Goal: Task Accomplishment & Management: Complete application form

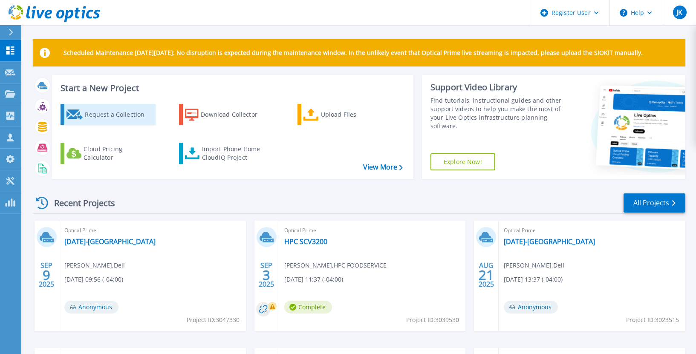
click at [114, 119] on div "Request a Collection" at bounding box center [119, 114] width 68 height 17
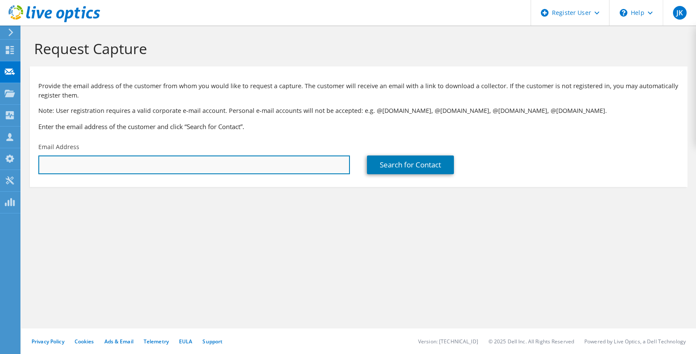
click at [262, 171] on input "text" at bounding box center [193, 164] width 311 height 19
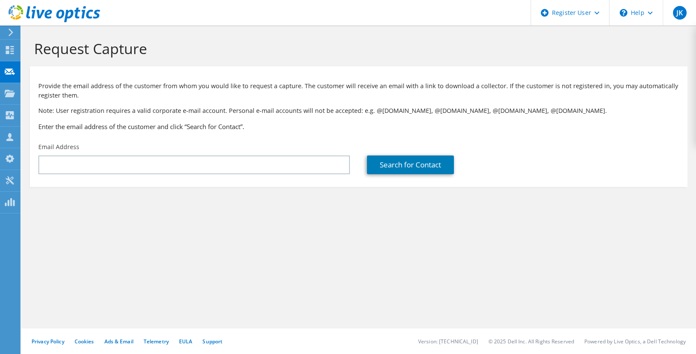
click at [184, 186] on section "Provide the email address of the customer from whom you would like to request a…" at bounding box center [358, 126] width 657 height 121
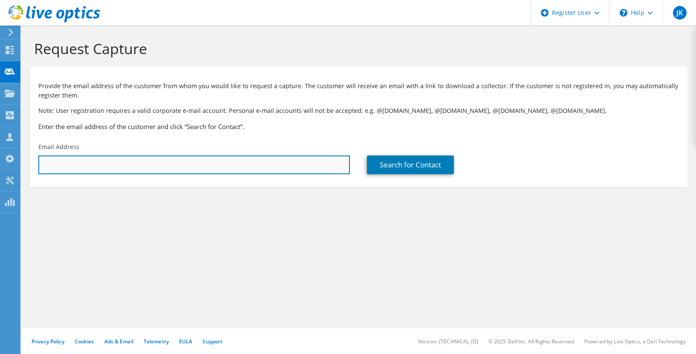
click at [174, 169] on input "text" at bounding box center [193, 164] width 311 height 19
paste input "[PERSON_NAME][EMAIL_ADDRESS][PERSON_NAME][DOMAIN_NAME]"
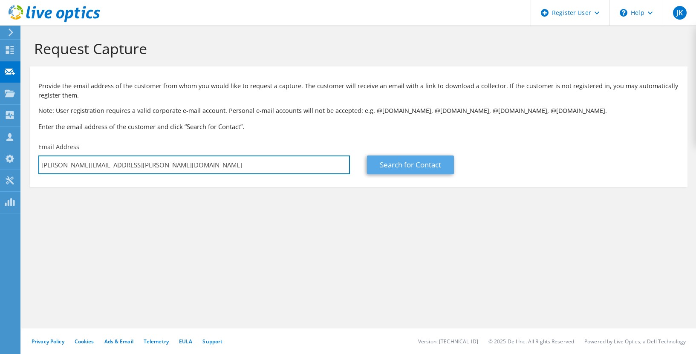
type input "[PERSON_NAME][EMAIL_ADDRESS][PERSON_NAME][DOMAIN_NAME]"
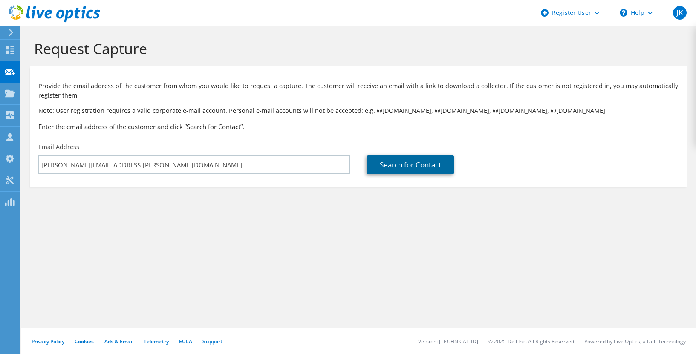
click at [392, 165] on link "Search for Contact" at bounding box center [410, 164] width 87 height 19
type input "United Way of CT"
type input "Leo"
type input "[PERSON_NAME]"
type input "[GEOGRAPHIC_DATA]"
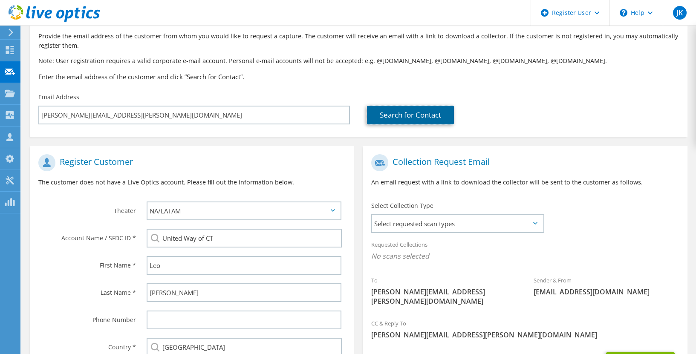
scroll to position [128, 0]
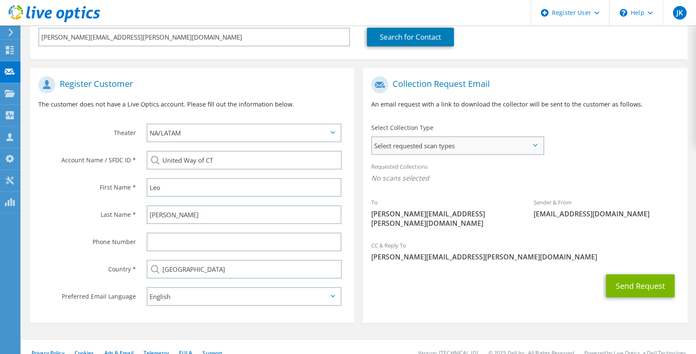
click at [425, 147] on span "Select requested scan types" at bounding box center [457, 145] width 170 height 17
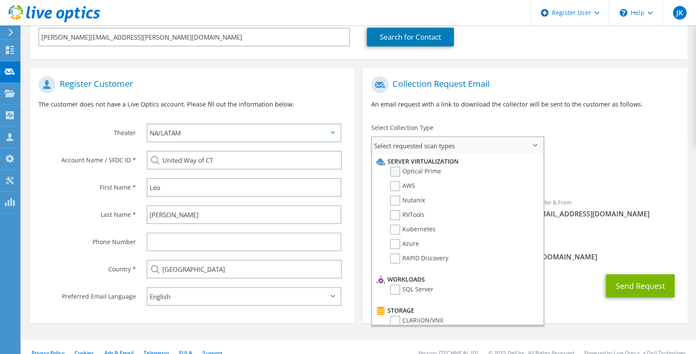
click at [394, 176] on label "Optical Prime" at bounding box center [415, 172] width 51 height 10
click at [0, 0] on input "Optical Prime" at bounding box center [0, 0] width 0 height 0
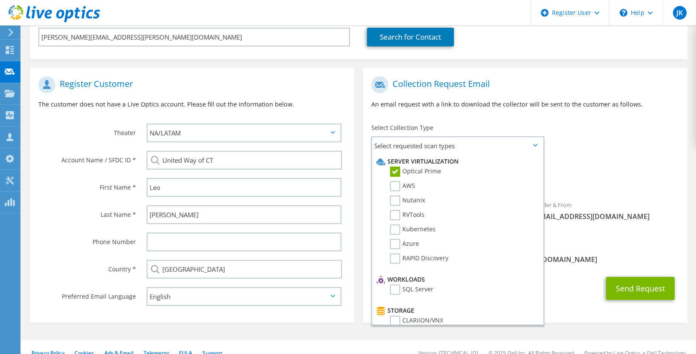
click at [610, 180] on span "Optical Prime" at bounding box center [524, 180] width 307 height 14
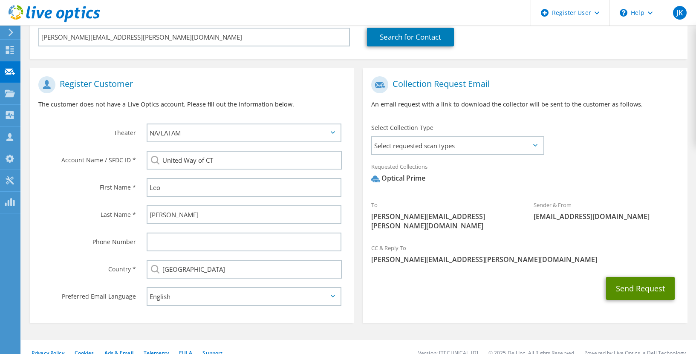
click at [631, 277] on button "Send Request" at bounding box center [640, 288] width 69 height 23
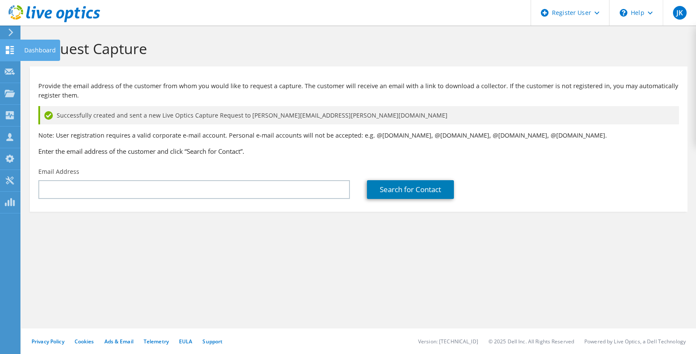
click at [13, 55] on div at bounding box center [10, 50] width 10 height 9
